Goal: Use online tool/utility: Utilize a website feature to perform a specific function

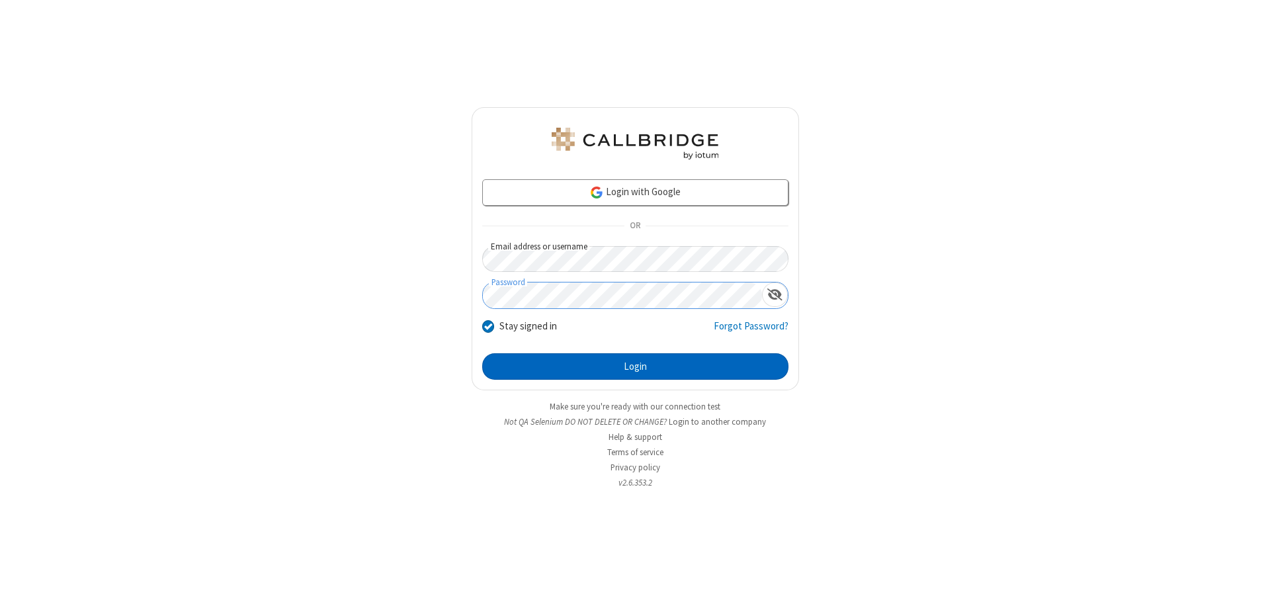
click at [635, 366] on button "Login" at bounding box center [635, 366] width 306 height 26
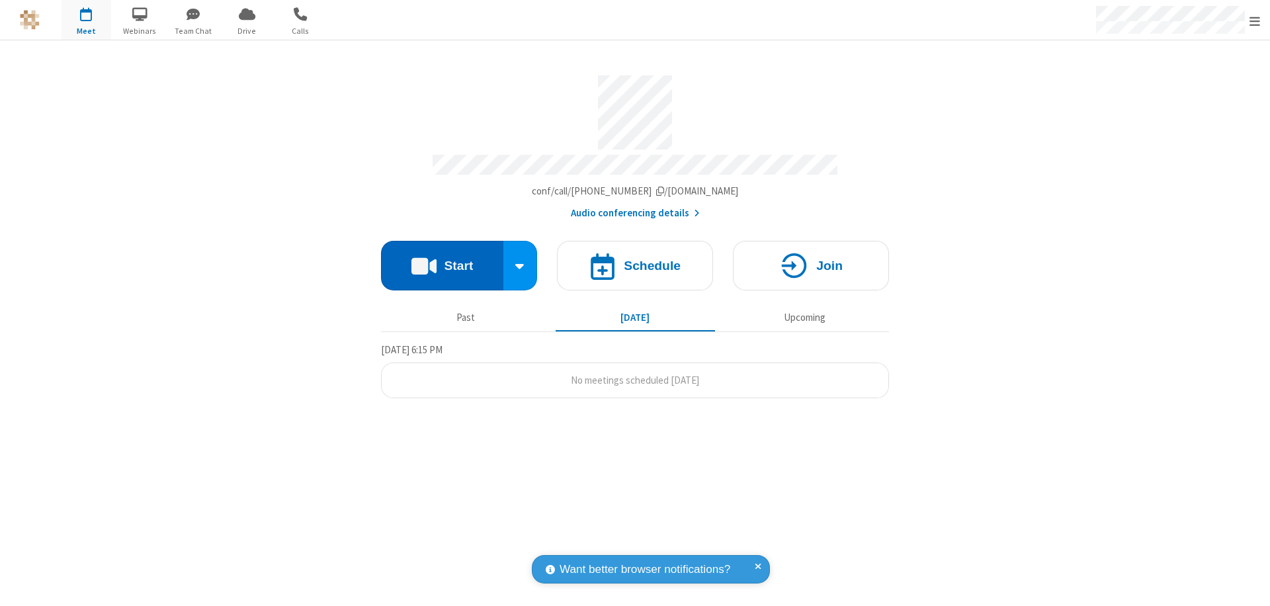
click at [442, 259] on button "Start" at bounding box center [442, 266] width 122 height 50
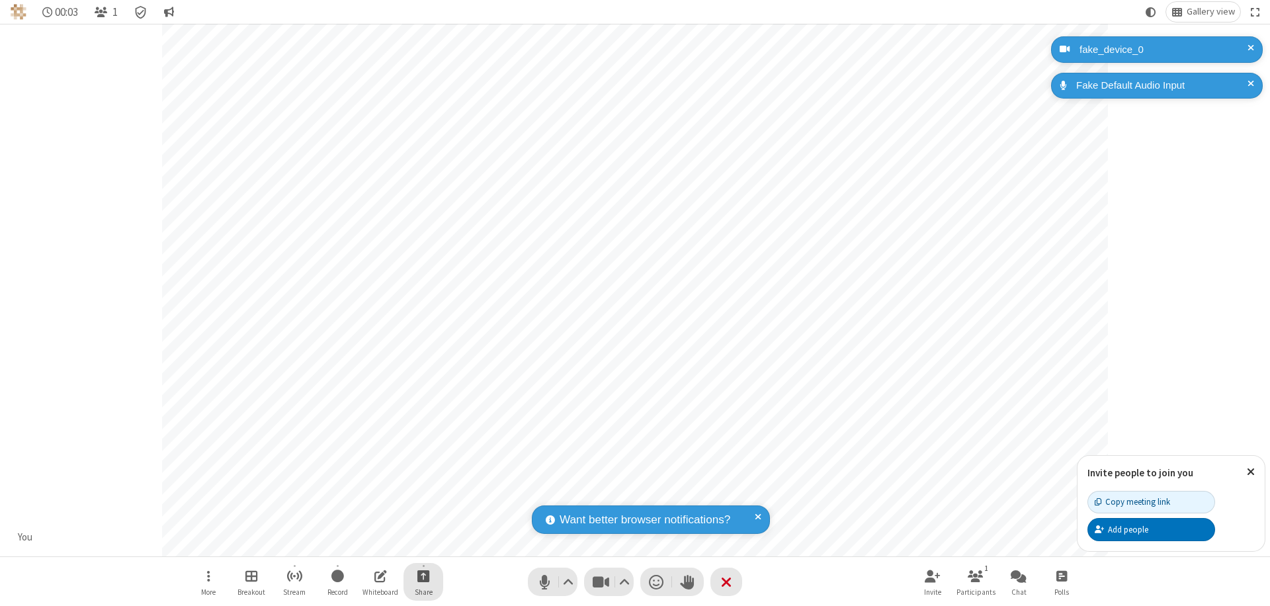
click at [423, 575] on span "Start sharing" at bounding box center [423, 575] width 13 height 17
click at [370, 520] on span "Present files & media" at bounding box center [369, 520] width 15 height 11
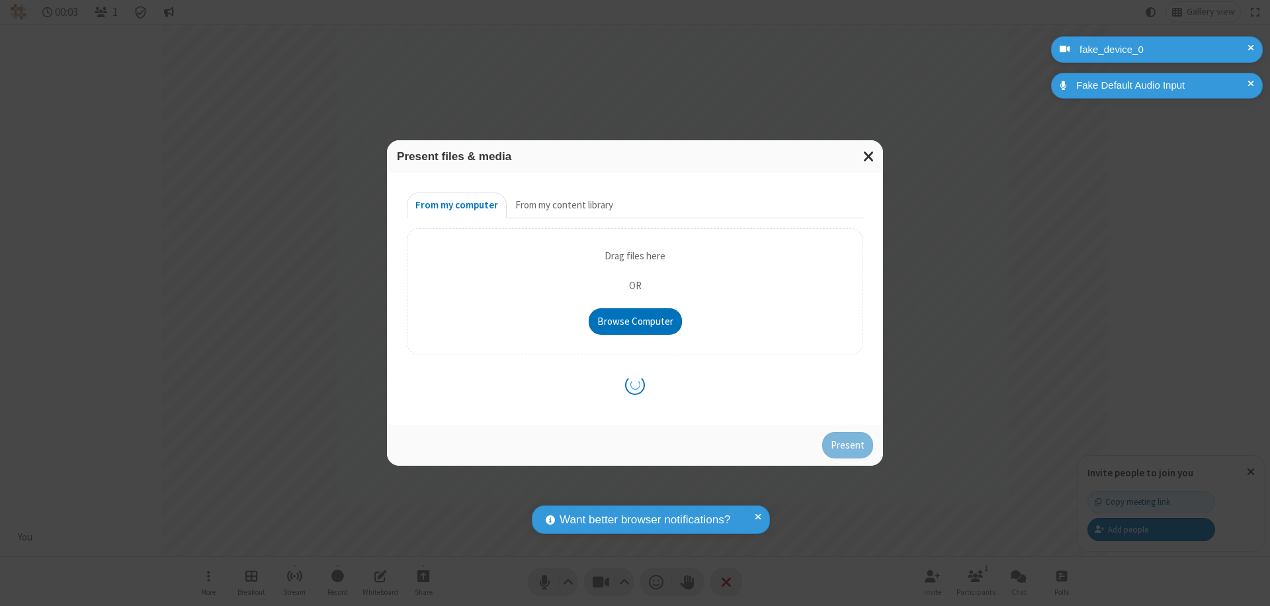
type input "C:\fakepath\doc_test.docx"
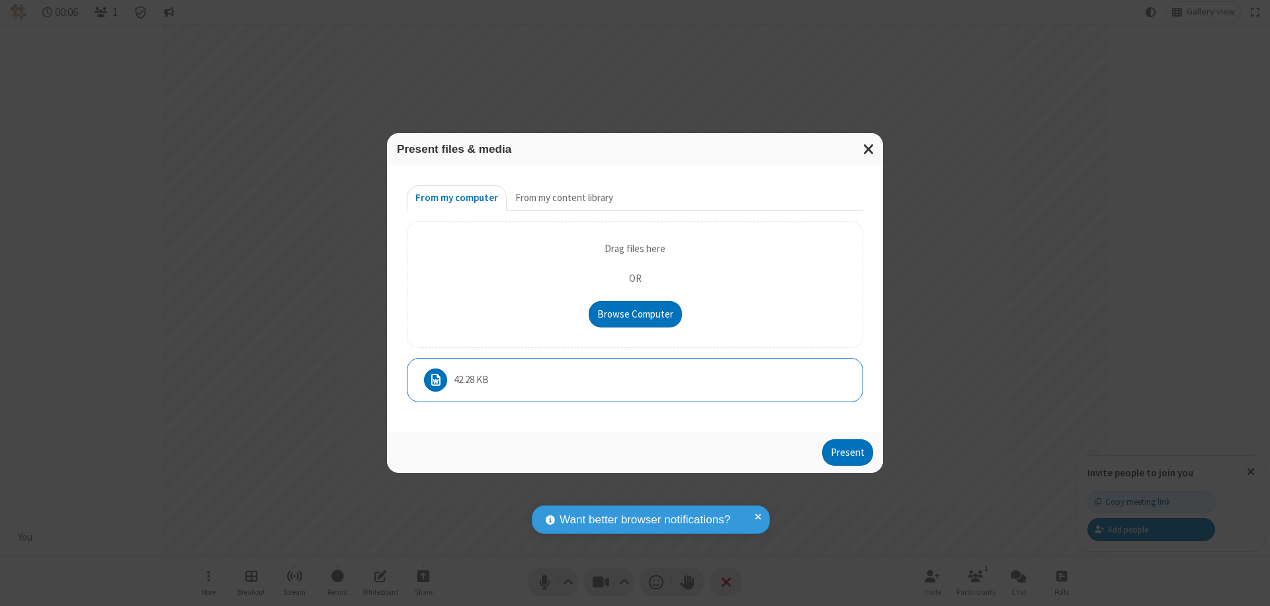
click at [848, 455] on button "Present" at bounding box center [847, 452] width 51 height 26
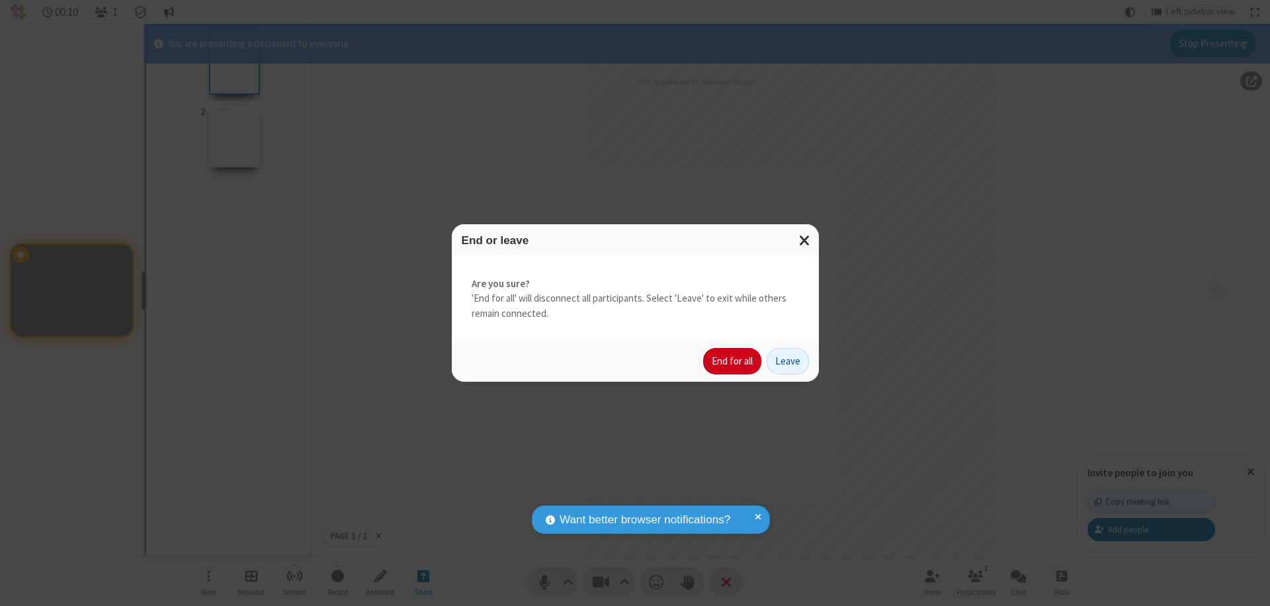
click at [733, 361] on button "End for all" at bounding box center [732, 361] width 58 height 26
